Goal: Task Accomplishment & Management: Manage account settings

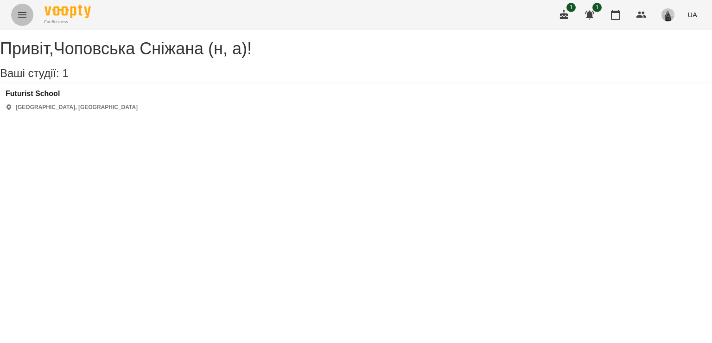
click at [19, 12] on icon "Menu" at bounding box center [22, 14] width 11 height 11
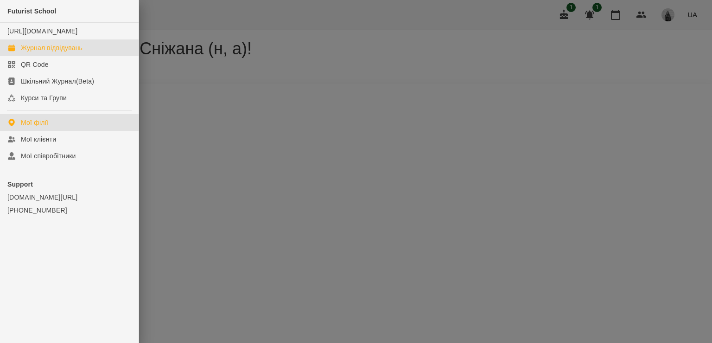
click at [39, 52] on div "Журнал відвідувань" at bounding box center [52, 47] width 62 height 9
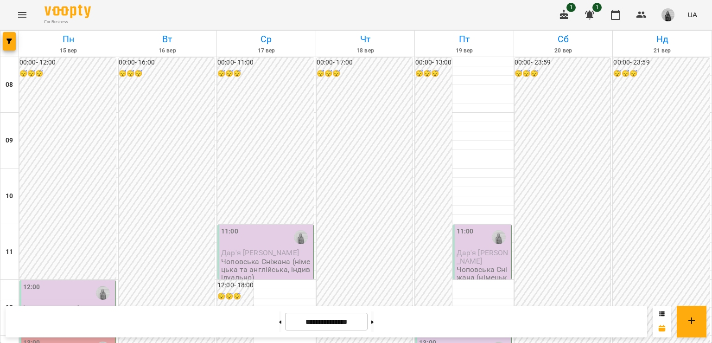
scroll to position [170, 0]
click at [41, 338] on div "13:00" at bounding box center [68, 348] width 90 height 21
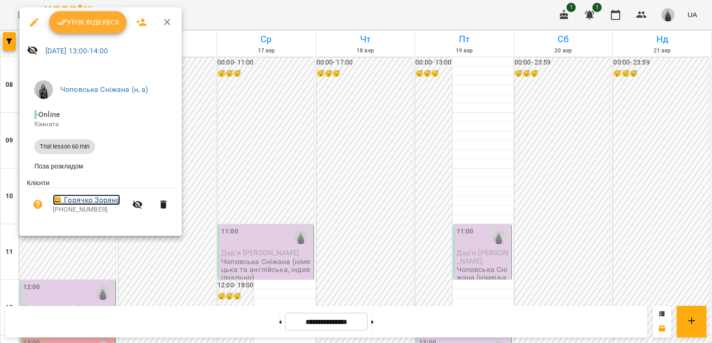
click at [82, 201] on link "😀 [PERSON_NAME]" at bounding box center [86, 199] width 67 height 11
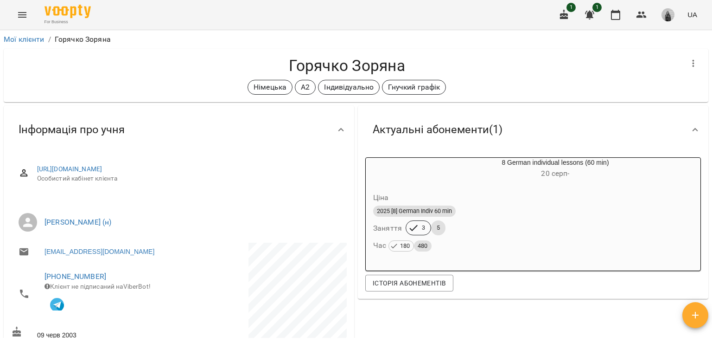
click at [210, 70] on h4 "Горячко Зоряна" at bounding box center [346, 65] width 671 height 19
